Goal: Transaction & Acquisition: Purchase product/service

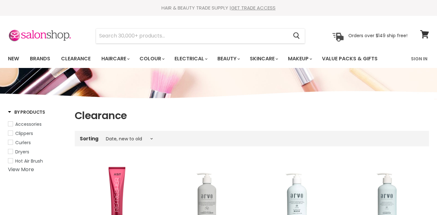
select select "created-descending"
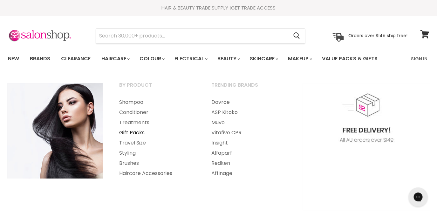
click at [135, 132] on link "Gift Packs" at bounding box center [156, 133] width 91 height 10
click at [131, 103] on link "Shampoo" at bounding box center [156, 102] width 91 height 10
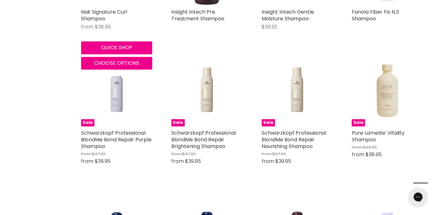
scroll to position [982, 0]
